Goal: Navigation & Orientation: Understand site structure

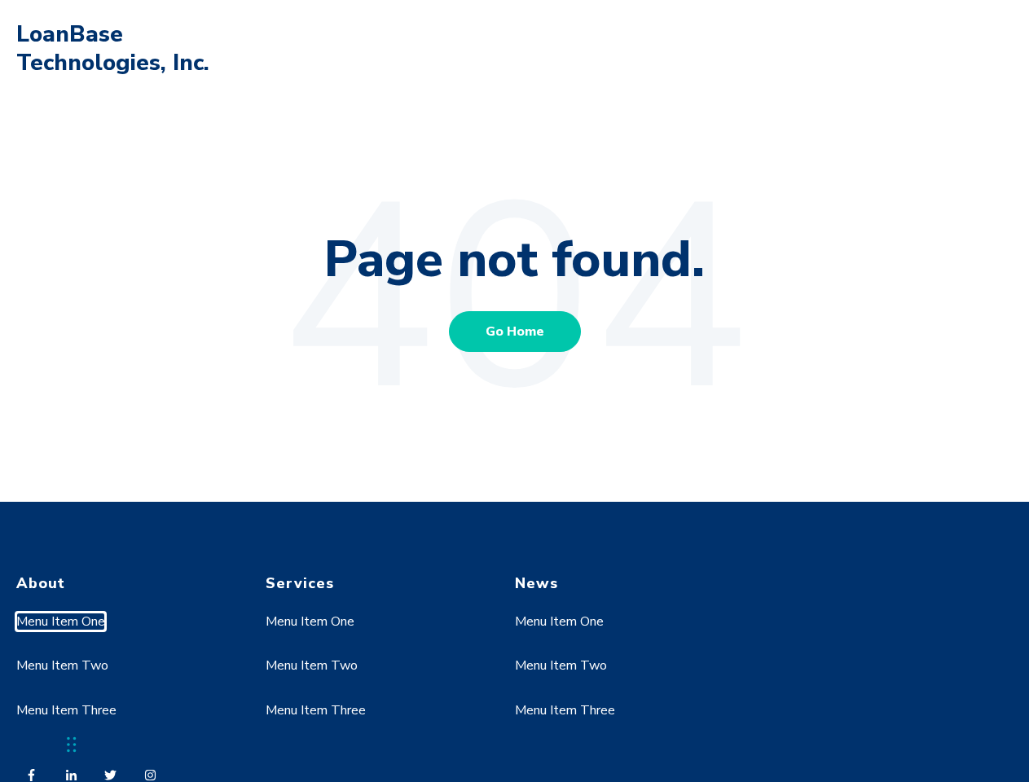
click at [61, 621] on link "Menu Item One" at bounding box center [60, 621] width 89 height 18
click at [61, 665] on link "Menu Item Two" at bounding box center [62, 665] width 92 height 18
click at [310, 621] on link "Menu Item One" at bounding box center [309, 621] width 89 height 18
click at [310, 665] on link "Menu Item Two" at bounding box center [311, 665] width 92 height 18
click at [315, 710] on link "Menu Item Three" at bounding box center [315, 710] width 100 height 18
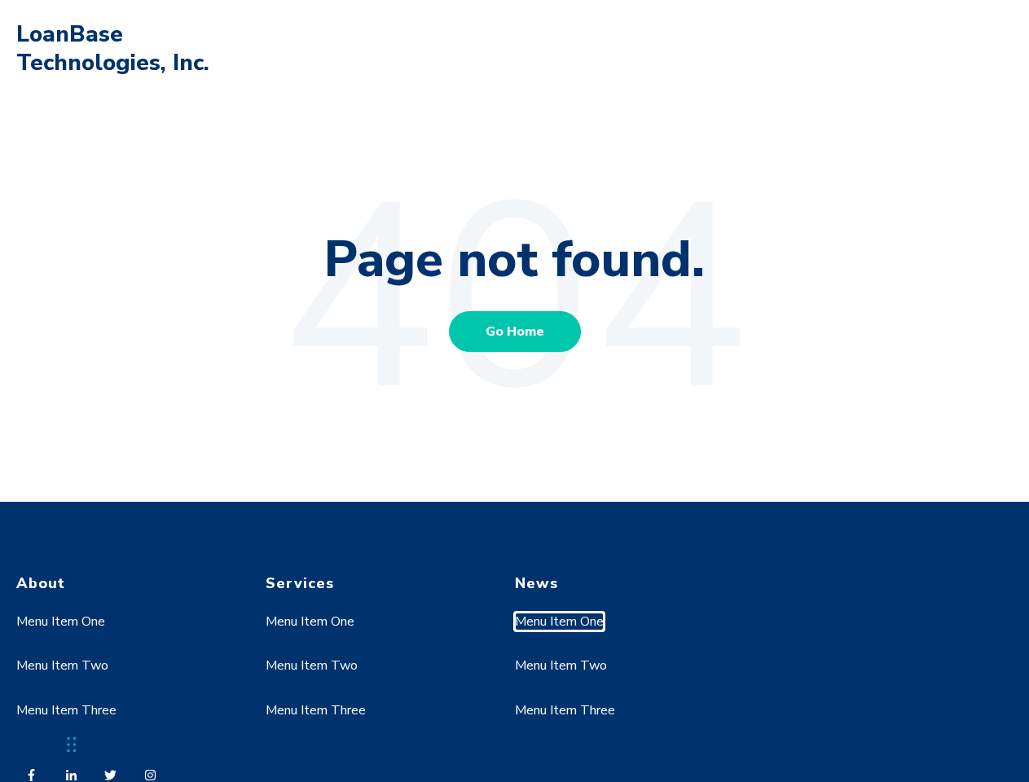
click at [559, 621] on link "Menu Item One" at bounding box center [559, 621] width 89 height 18
click at [559, 665] on link "Menu Item Two" at bounding box center [561, 665] width 92 height 18
click at [564, 710] on link "Menu Item Three" at bounding box center [565, 710] width 100 height 18
click at [72, 744] on div "Chat Widget" at bounding box center [40, 743] width 81 height 78
